Goal: Find specific page/section: Find specific page/section

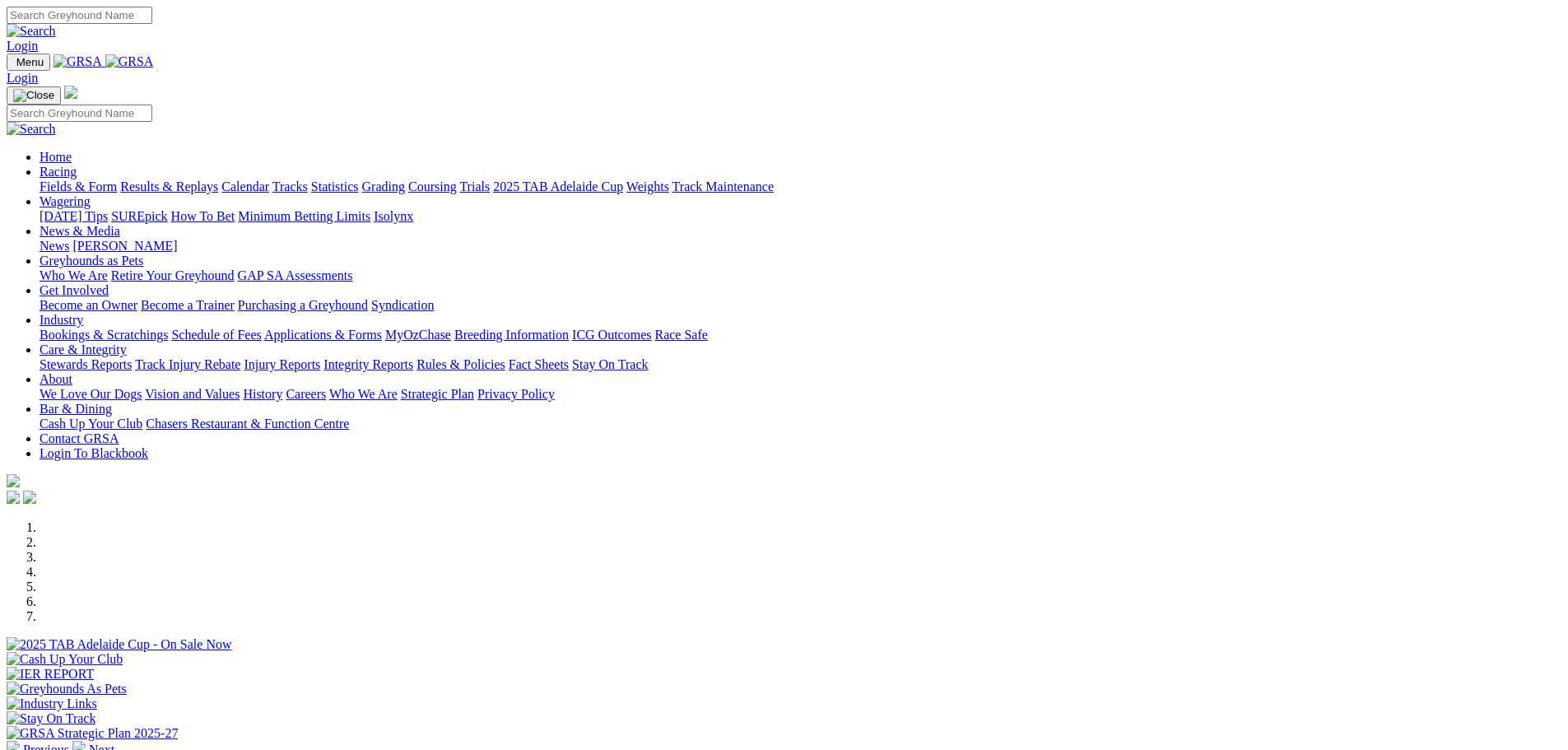
scroll to position [577, 0]
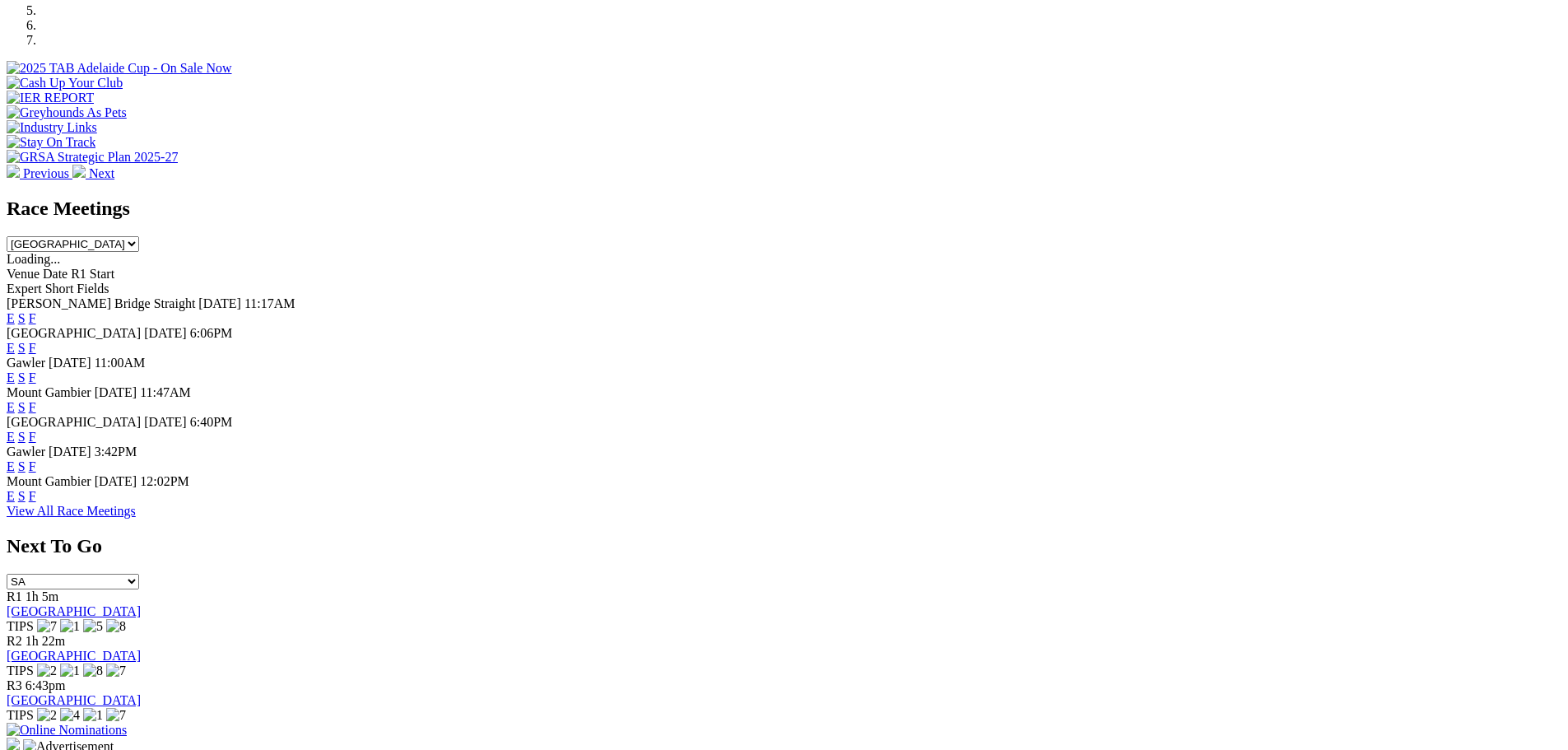
click at [36, 469] on link "F" at bounding box center [32, 466] width 8 height 14
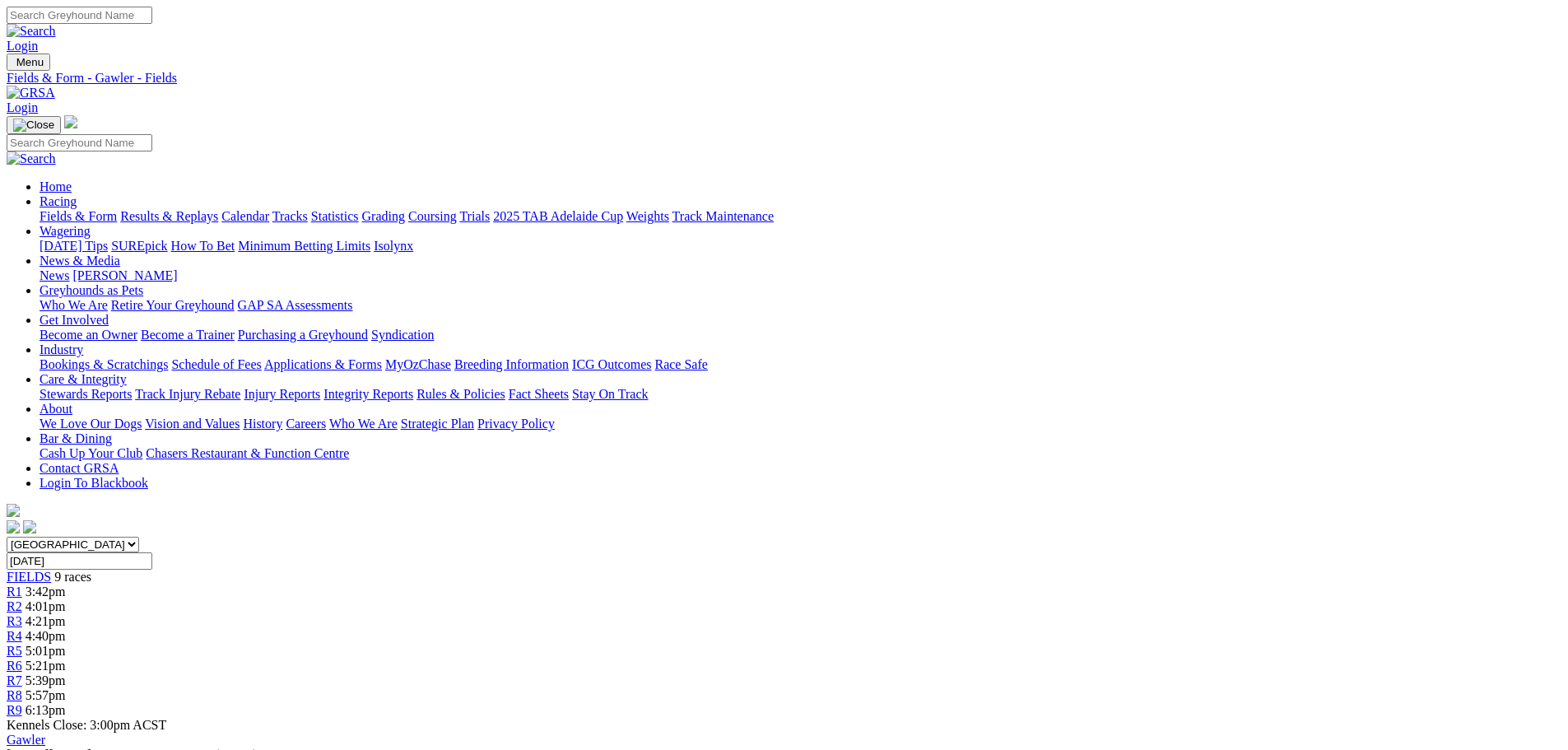
click at [117, 209] on link "Fields & Form" at bounding box center [78, 216] width 77 height 14
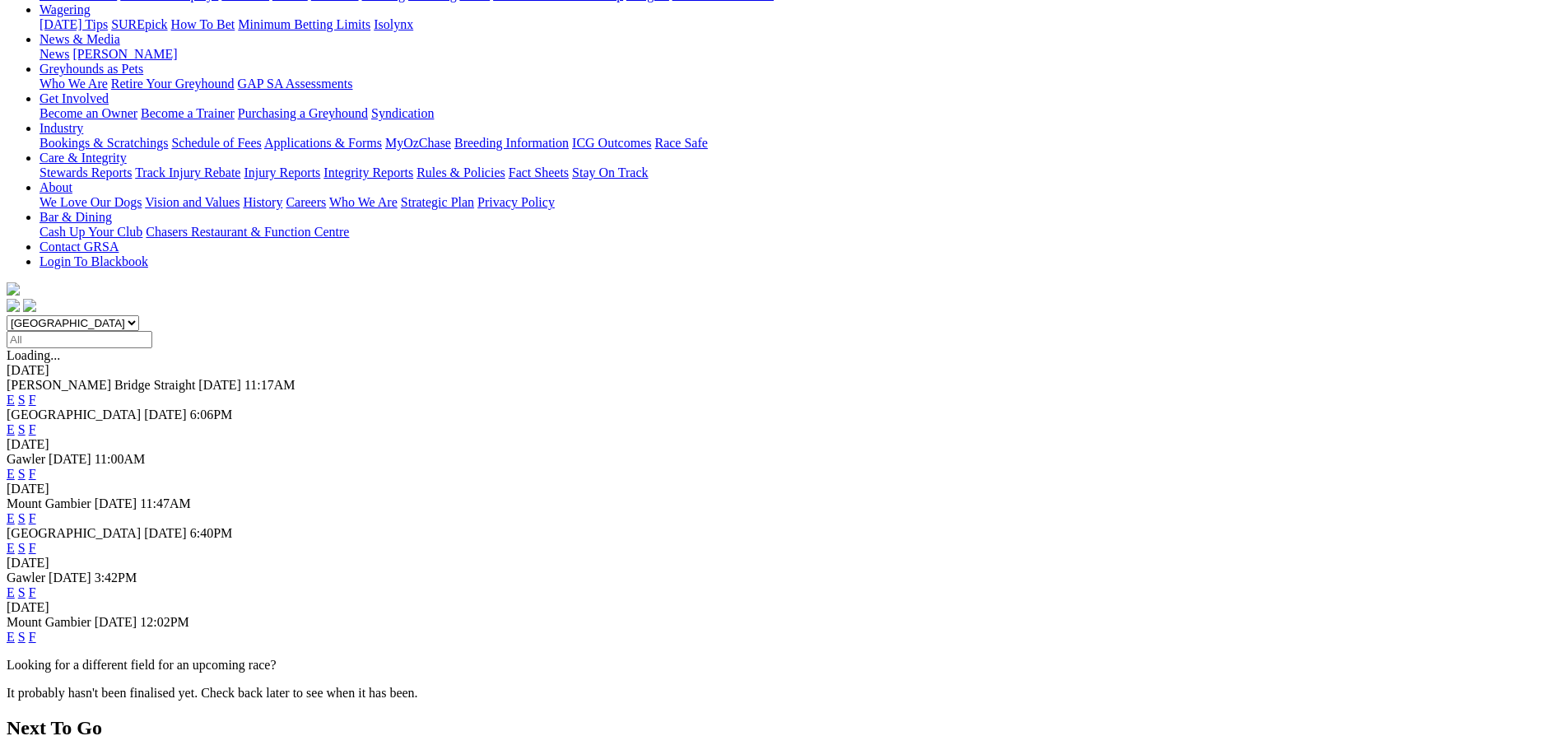
scroll to position [247, 0]
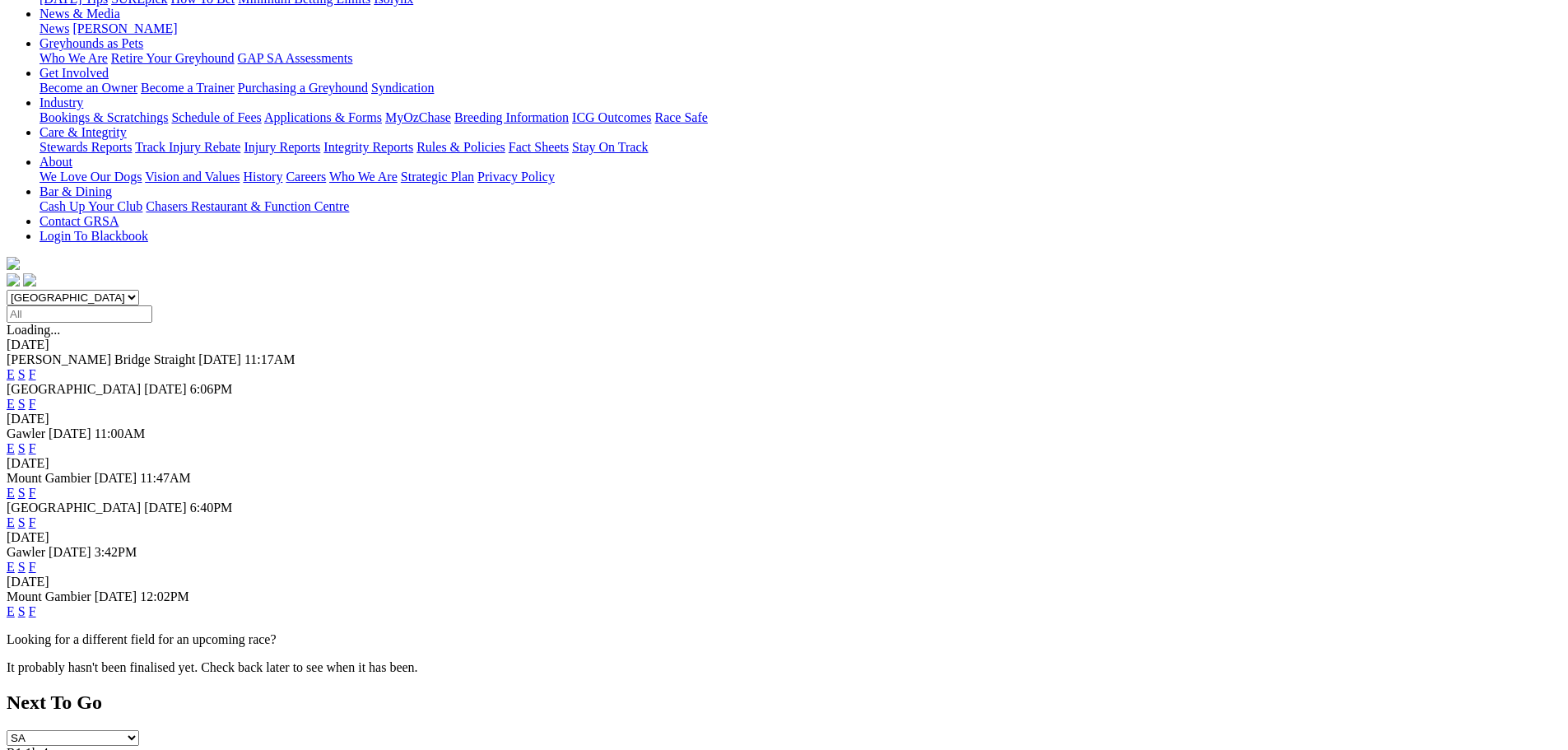
click at [36, 604] on link "F" at bounding box center [32, 611] width 8 height 14
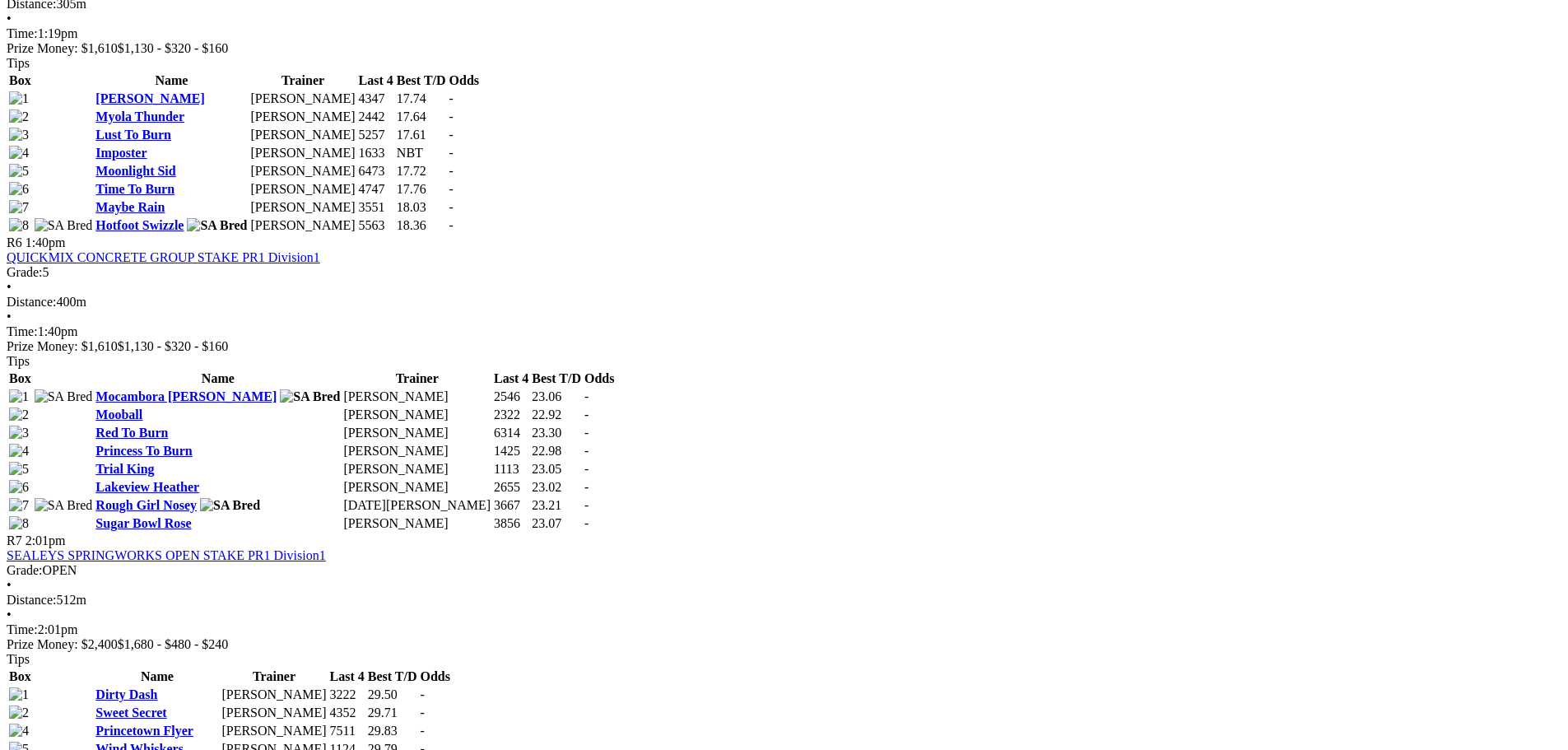
scroll to position [1977, 0]
